Goal: Information Seeking & Learning: Find specific fact

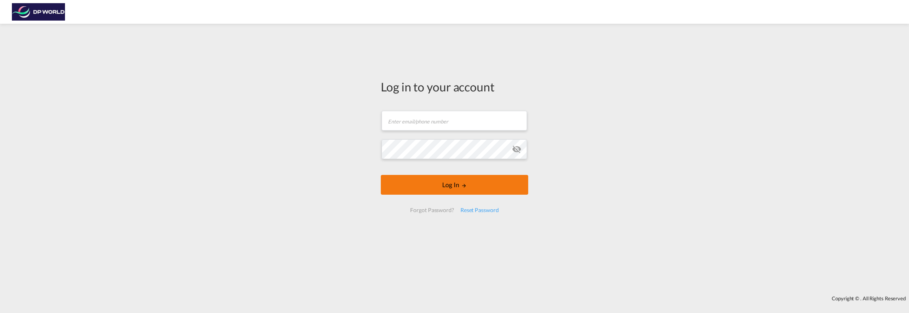
type input "[PERSON_NAME][EMAIL_ADDRESS][PERSON_NAME][DOMAIN_NAME]"
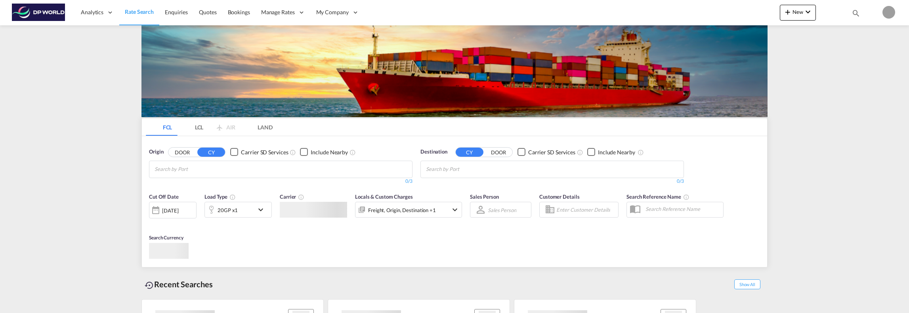
click at [434, 187] on body "Analytics Reports Dashboard Rate Search Enquiries Quotes Bookings" at bounding box center [454, 156] width 909 height 313
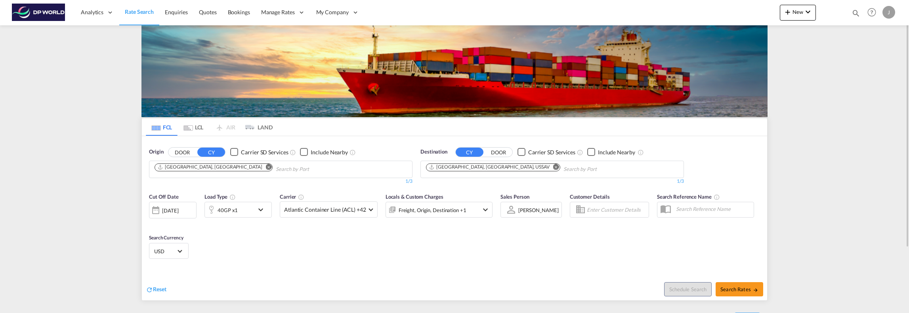
click at [266, 168] on md-icon "Remove" at bounding box center [269, 167] width 6 height 6
click at [553, 166] on md-icon "Remove" at bounding box center [556, 167] width 6 height 6
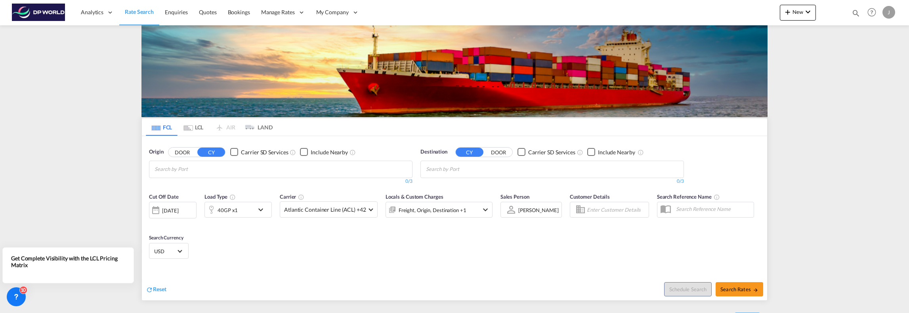
click at [192, 171] on body "Analytics Reports Dashboard Rate Search Enquiries Quotes Bookings" at bounding box center [454, 156] width 909 height 313
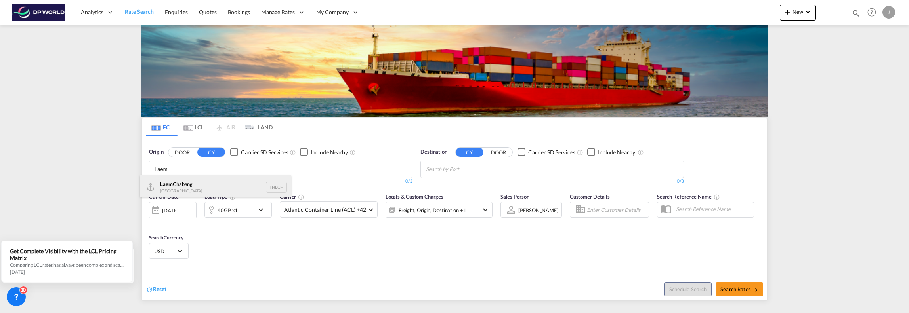
type input "Laem"
click at [185, 189] on div "Laem Chabang Thailand THLCH" at bounding box center [215, 187] width 151 height 24
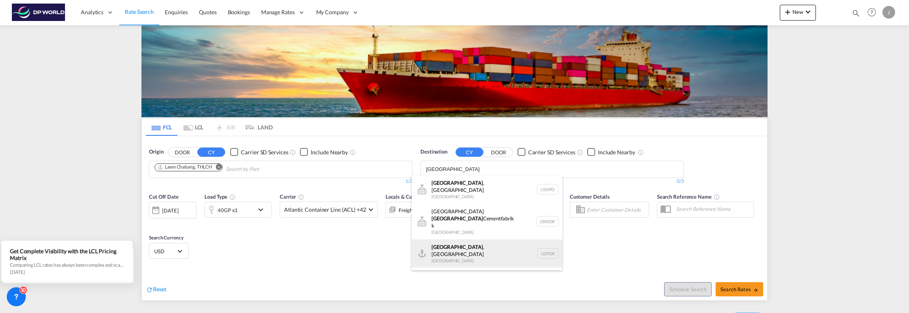
type input "[GEOGRAPHIC_DATA]"
click at [493, 240] on div "[GEOGRAPHIC_DATA] , [GEOGRAPHIC_DATA] [GEOGRAPHIC_DATA] USPDX" at bounding box center [487, 254] width 151 height 29
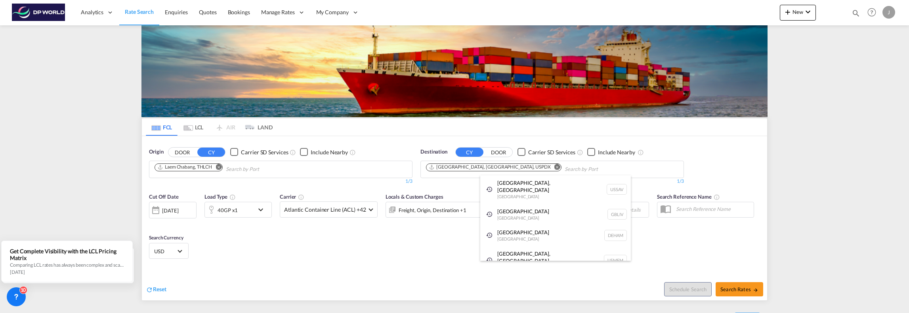
click at [494, 263] on div at bounding box center [454, 156] width 909 height 313
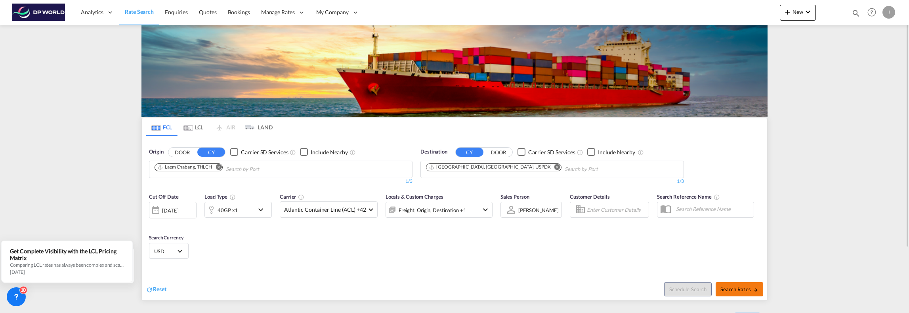
click at [741, 291] on span "Search Rates" at bounding box center [739, 289] width 38 height 6
type input "THLCH to USPDX / [DATE]"
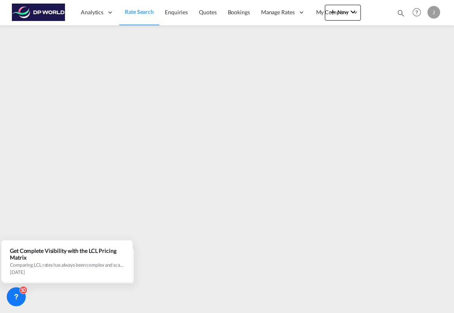
click at [436, 14] on div "J" at bounding box center [433, 12] width 13 height 13
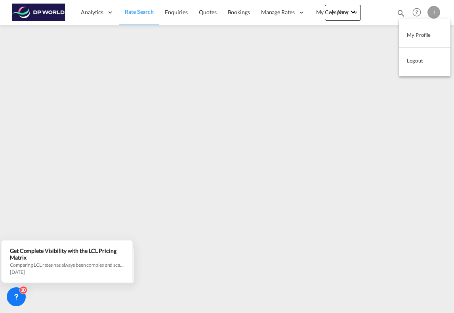
click at [430, 62] on button "Logout" at bounding box center [424, 61] width 51 height 16
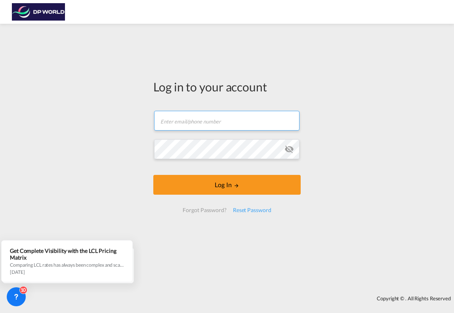
type input "[PERSON_NAME][EMAIL_ADDRESS][PERSON_NAME][DOMAIN_NAME]"
